Goal: Entertainment & Leisure: Consume media (video, audio)

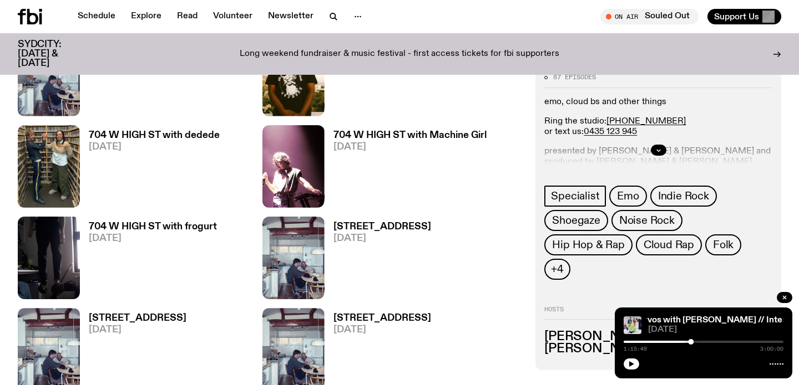
scroll to position [465, 0]
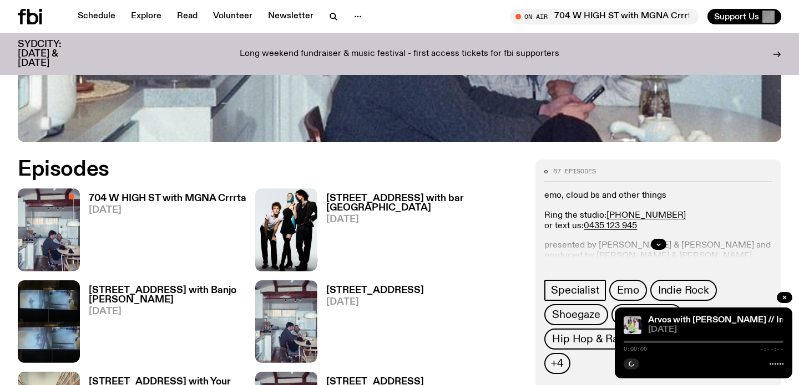
scroll to position [445, 0]
click at [192, 199] on h3 "704 W HIGH ST with MGNA Crrrta" at bounding box center [168, 198] width 158 height 9
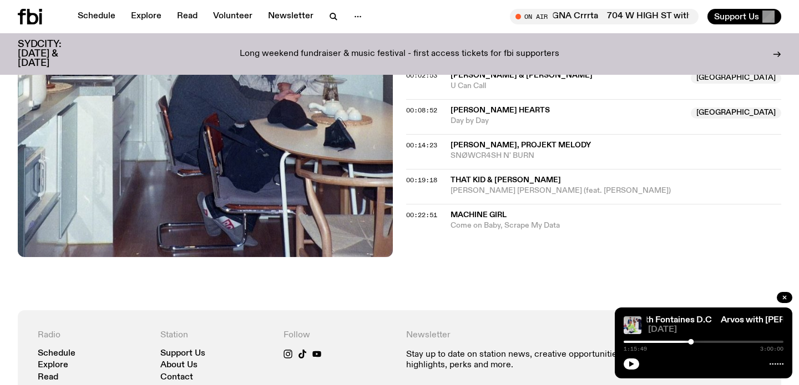
scroll to position [508, 0]
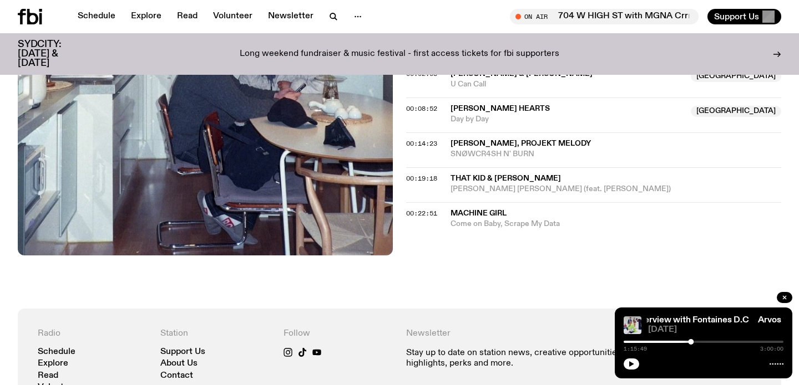
click at [525, 254] on div "On Air Now Specialist emo, cloud bs and other things Ring the studio: (02) 9030…" at bounding box center [399, 32] width 799 height 553
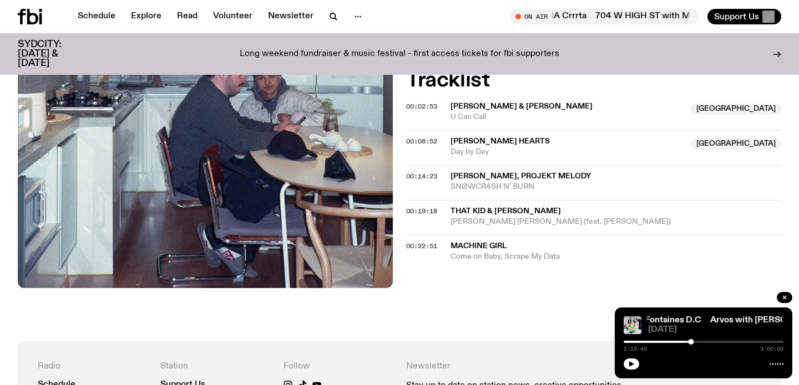
click at [504, 321] on div "On Air Now Specialist emo, cloud bs and other things Ring the studio: (02) 9030…" at bounding box center [399, 65] width 799 height 553
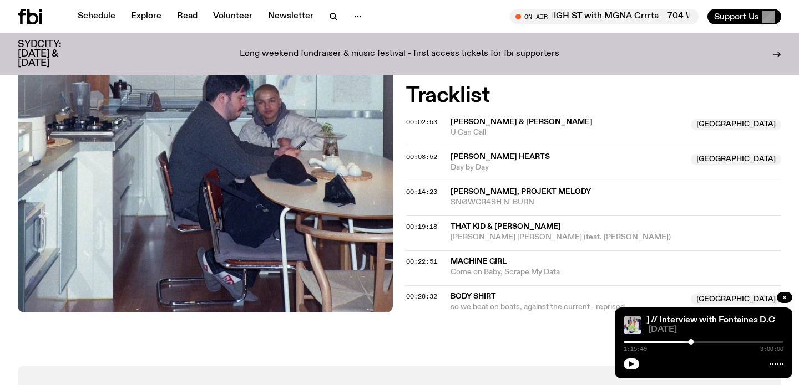
scroll to position [463, 0]
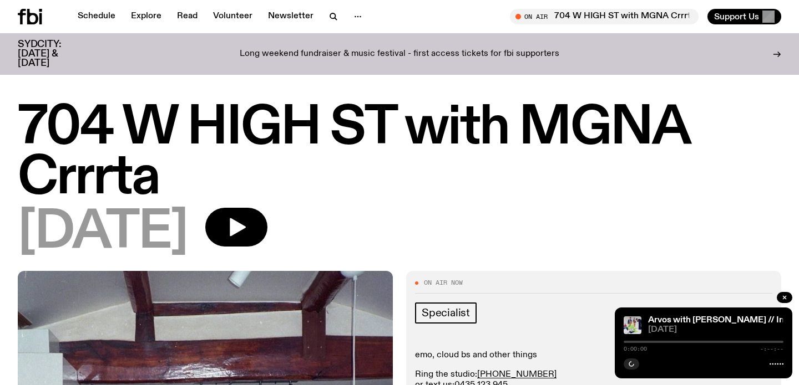
scroll to position [167, 0]
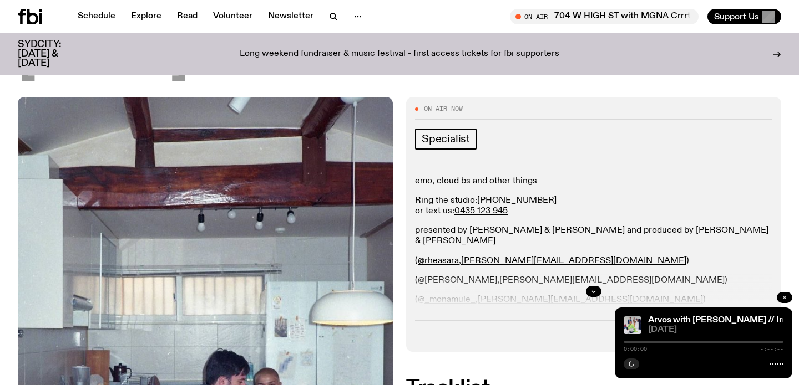
click at [785, 297] on icon "button" at bounding box center [784, 297] width 7 height 7
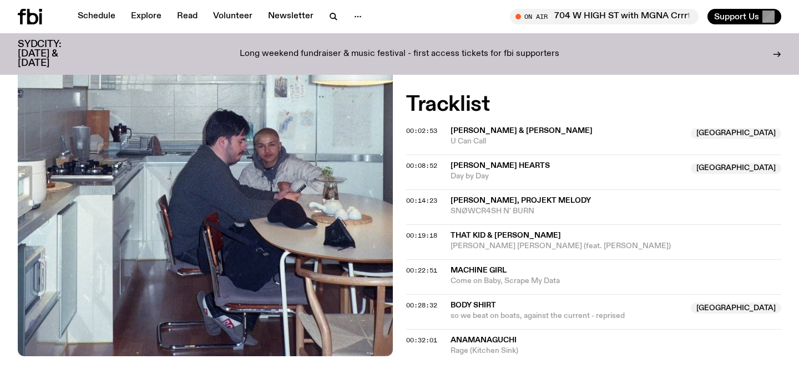
scroll to position [452, 0]
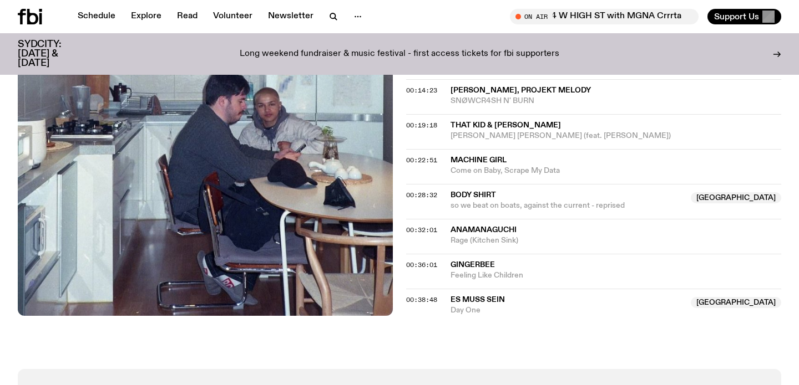
scroll to position [585, 0]
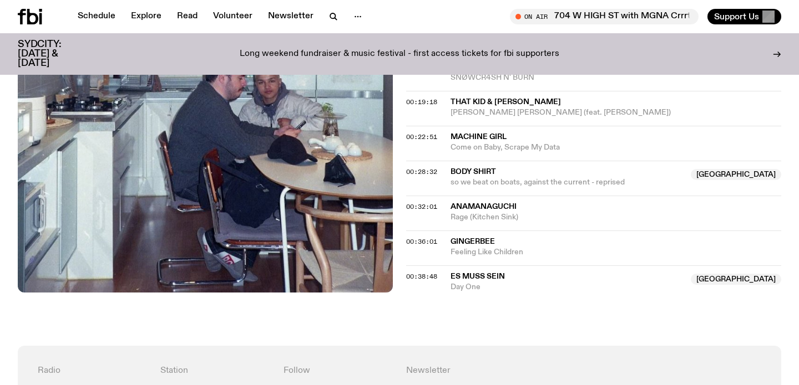
click at [516, 321] on div "On Air Now Specialist emo, cloud bs and other things Ring the studio: [PHONE_NU…" at bounding box center [399, 12] width 799 height 667
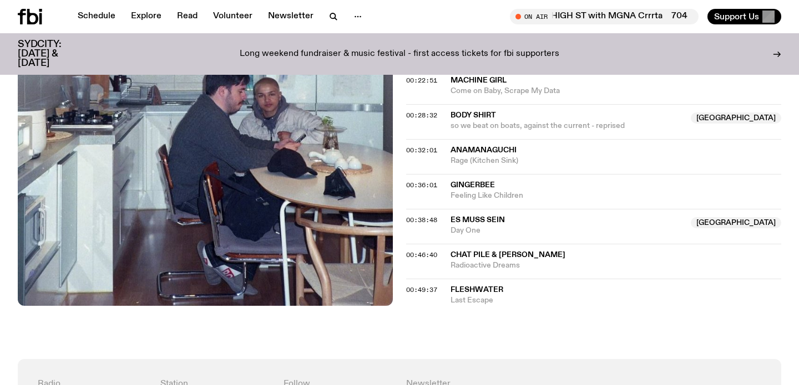
scroll to position [643, 0]
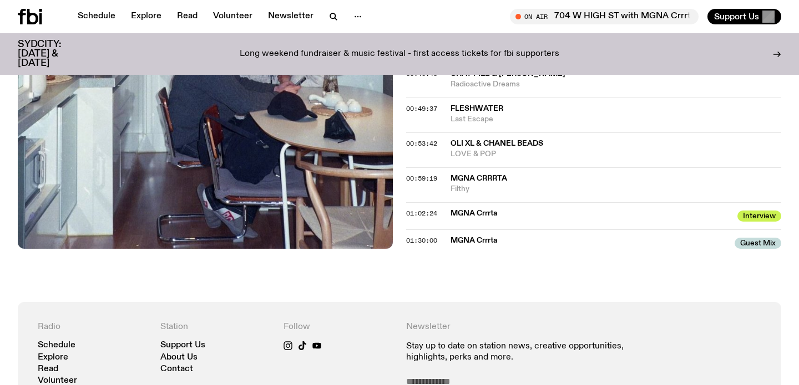
scroll to position [830, 0]
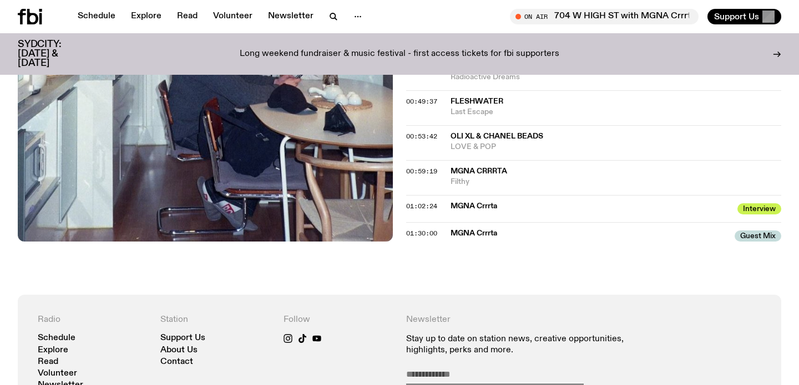
click at [473, 231] on span "MGNA Crrrta" at bounding box center [588, 233] width 277 height 11
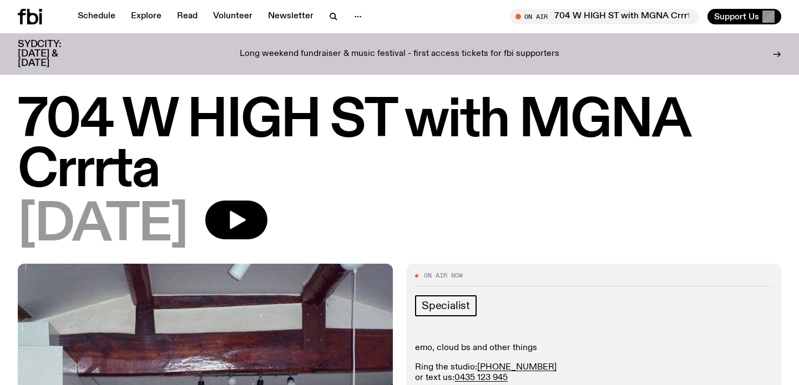
scroll to position [830, 0]
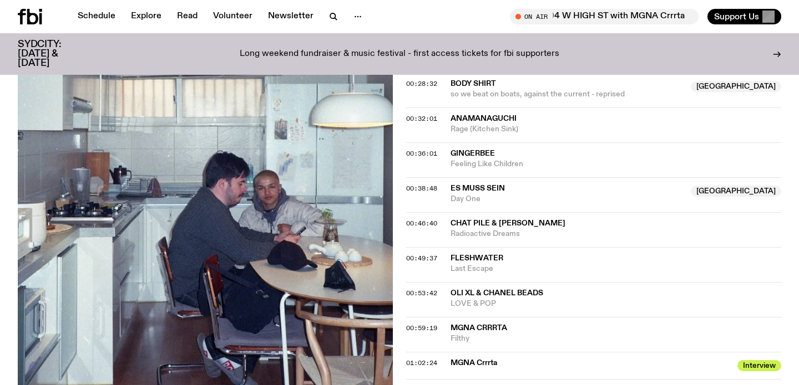
scroll to position [667, 0]
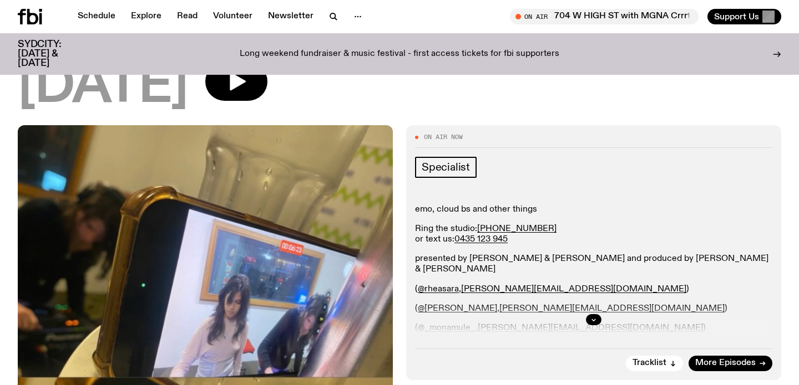
scroll to position [16, 0]
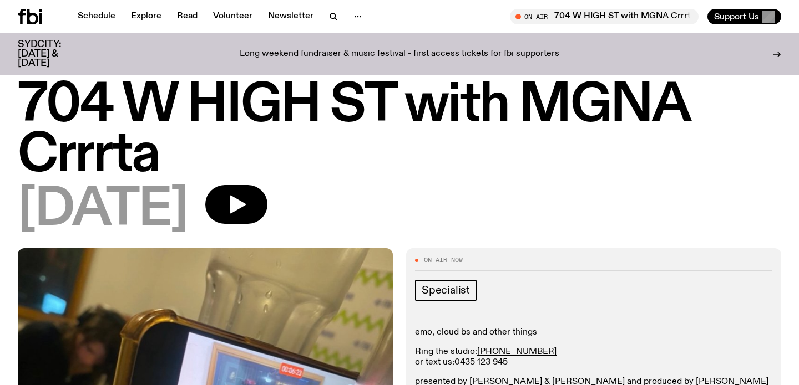
click at [128, 115] on h1 "704 W HIGH ST with MGNA Crrrta" at bounding box center [399, 131] width 763 height 100
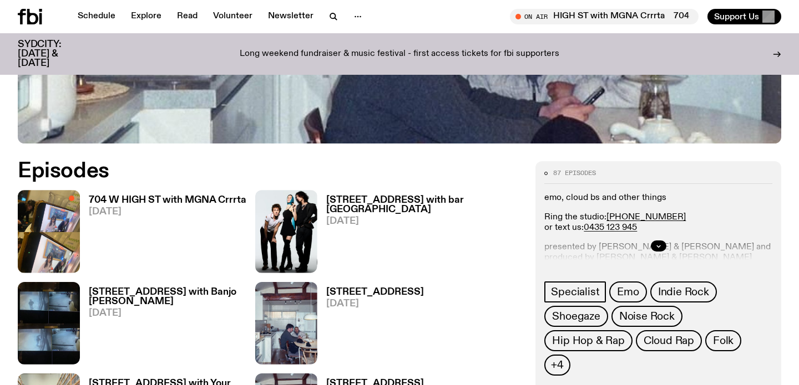
scroll to position [443, 0]
click at [33, 18] on icon at bounding box center [30, 17] width 24 height 16
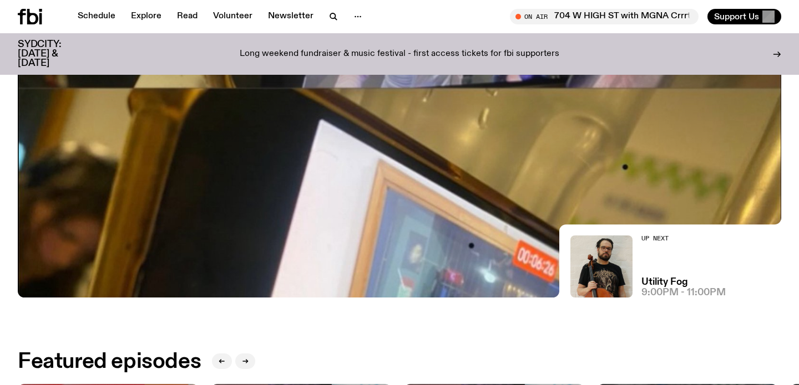
scroll to position [235, 0]
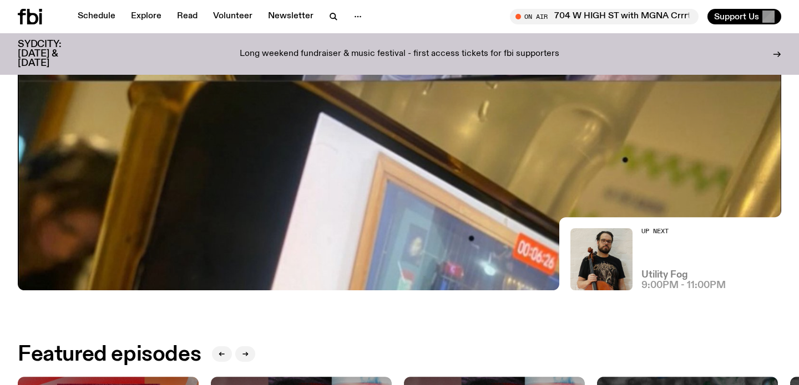
click at [667, 275] on h3 "Utility Fog" at bounding box center [664, 275] width 47 height 9
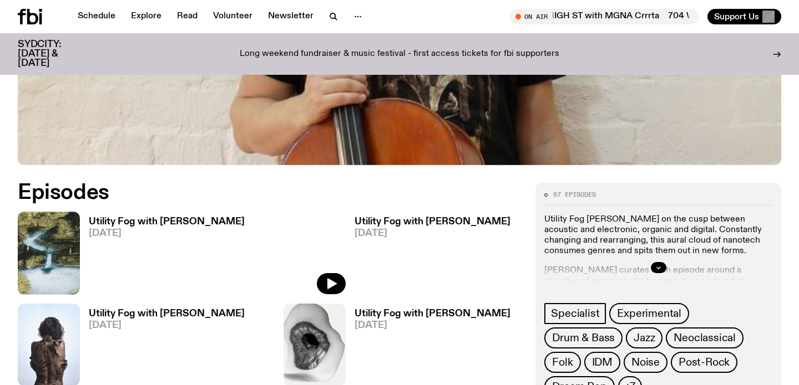
scroll to position [422, 0]
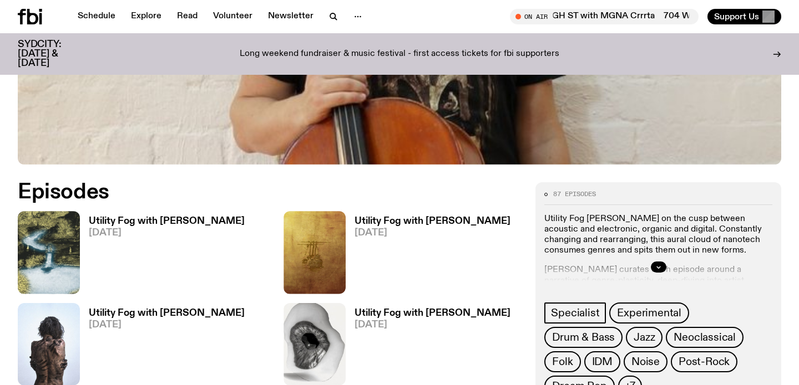
click at [172, 220] on h3 "Utility Fog with [PERSON_NAME]" at bounding box center [167, 221] width 156 height 9
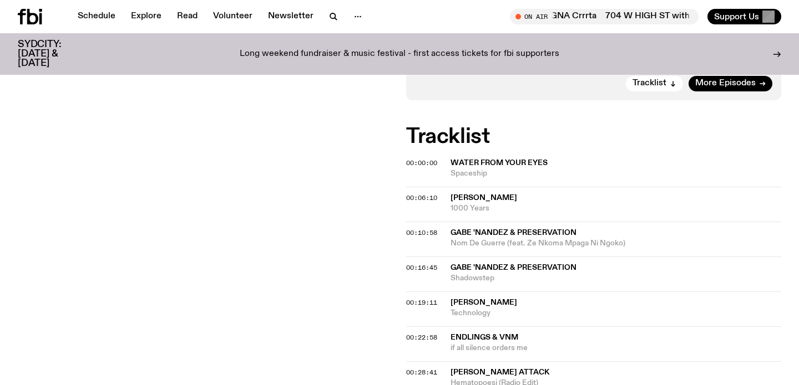
scroll to position [415, 0]
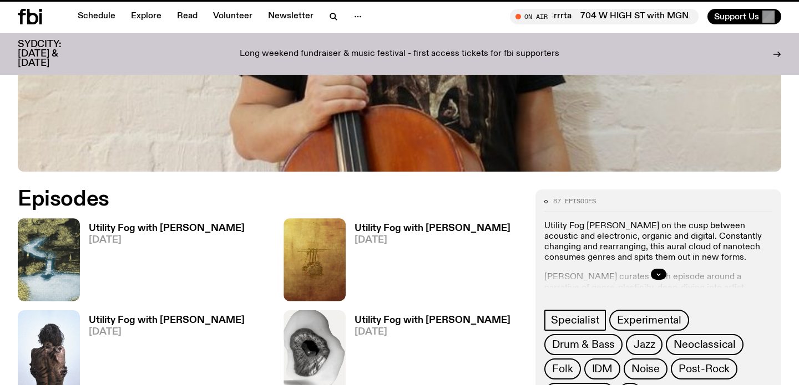
scroll to position [422, 0]
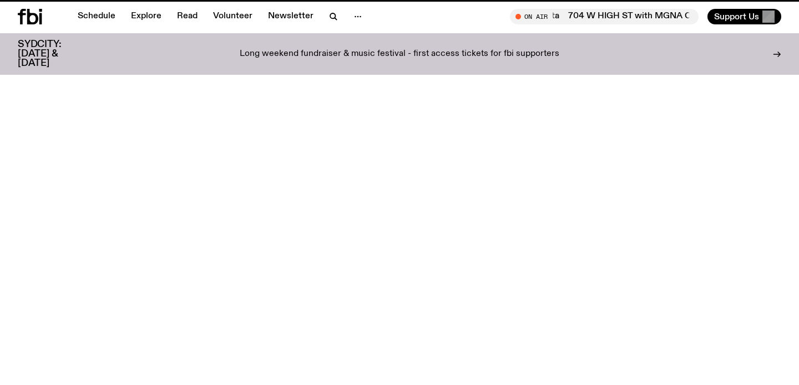
scroll to position [235, 0]
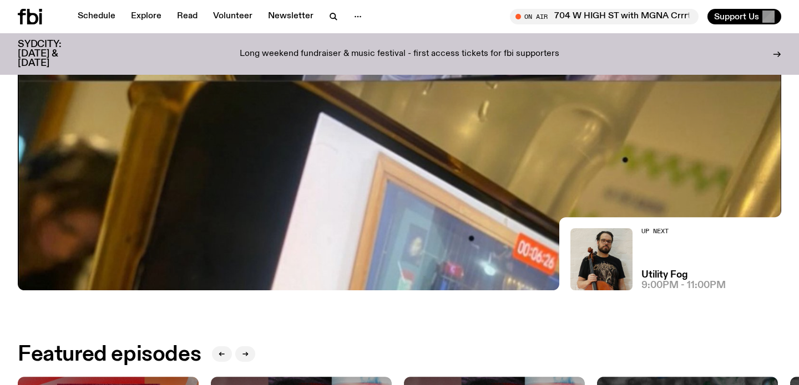
click at [344, 224] on img at bounding box center [399, 75] width 763 height 429
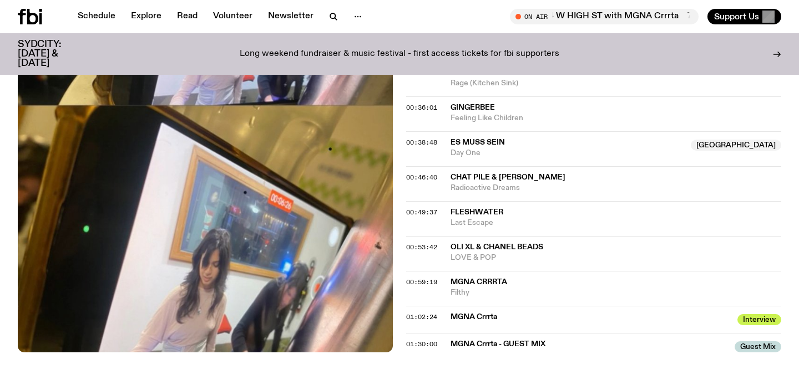
scroll to position [720, 0]
